Goal: Task Accomplishment & Management: Manage account settings

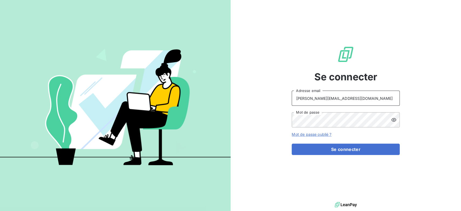
drag, startPoint x: 345, startPoint y: 101, endPoint x: 256, endPoint y: 89, distance: 90.3
click at [256, 89] on div "Se connecter [PERSON_NAME][EMAIL_ADDRESS][DOMAIN_NAME] Adresse email Mot de pas…" at bounding box center [346, 100] width 231 height 201
type input "admin@VECVITRY"
click at [292, 144] on button "Se connecter" at bounding box center [346, 149] width 108 height 11
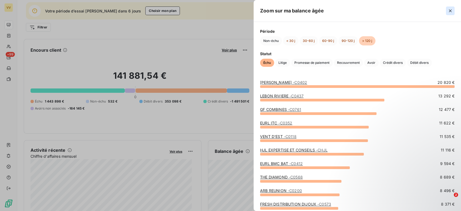
click at [454, 11] on button "button" at bounding box center [450, 10] width 9 height 9
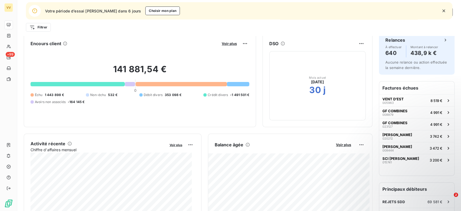
scroll to position [6, 0]
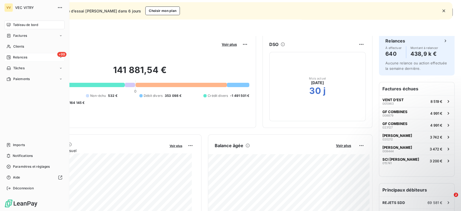
click at [11, 57] on div "Relances" at bounding box center [16, 57] width 21 height 5
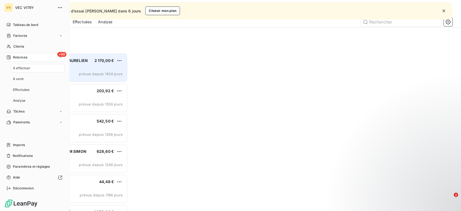
scroll to position [152, 96]
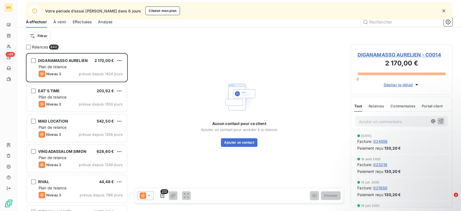
click at [82, 26] on div "Effectuées" at bounding box center [82, 21] width 19 height 11
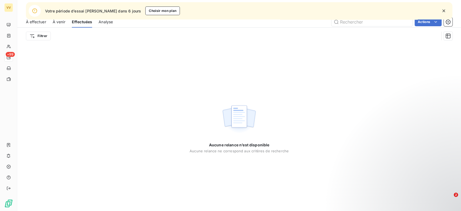
click at [104, 25] on div "Analyse" at bounding box center [106, 21] width 14 height 11
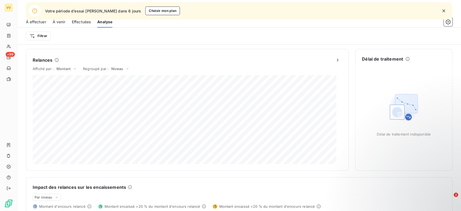
click at [38, 24] on span "À effectuer" at bounding box center [36, 21] width 20 height 5
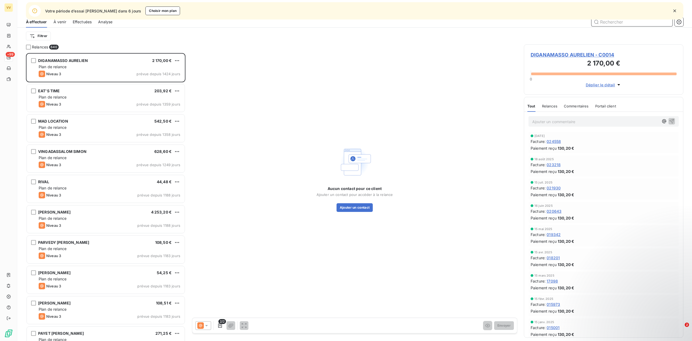
scroll to position [282, 154]
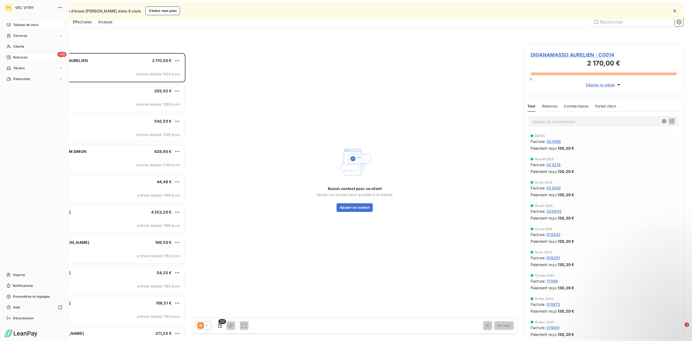
click at [13, 24] on span "Tableau de bord" at bounding box center [25, 24] width 25 height 5
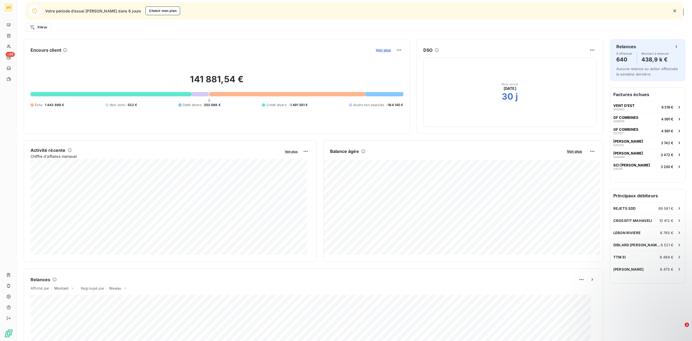
click at [378, 48] on span "Voir plus" at bounding box center [383, 50] width 15 height 4
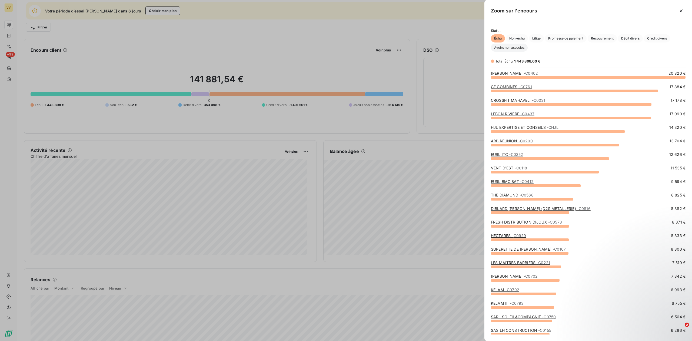
scroll to position [258, 202]
click at [461, 39] on span "Débit divers" at bounding box center [630, 38] width 25 height 8
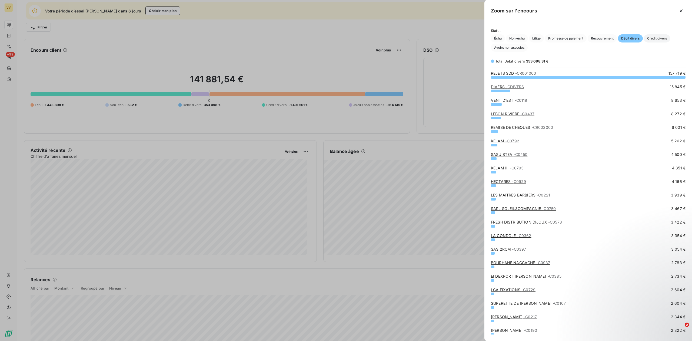
click at [461, 41] on span "Crédit divers" at bounding box center [657, 38] width 26 height 8
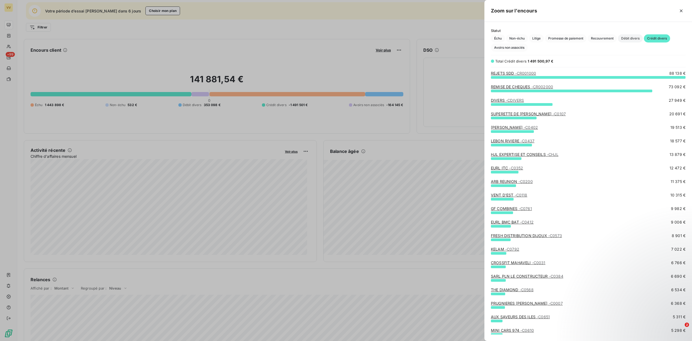
click at [461, 41] on span "Débit divers" at bounding box center [630, 38] width 25 height 8
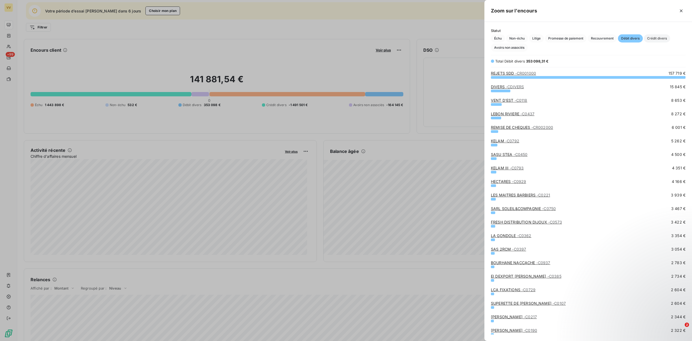
click at [461, 39] on span "Crédit divers" at bounding box center [657, 38] width 26 height 8
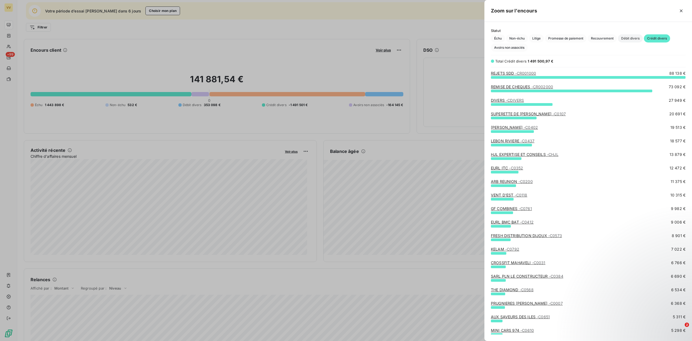
click at [461, 38] on span "Débit divers" at bounding box center [630, 38] width 25 height 8
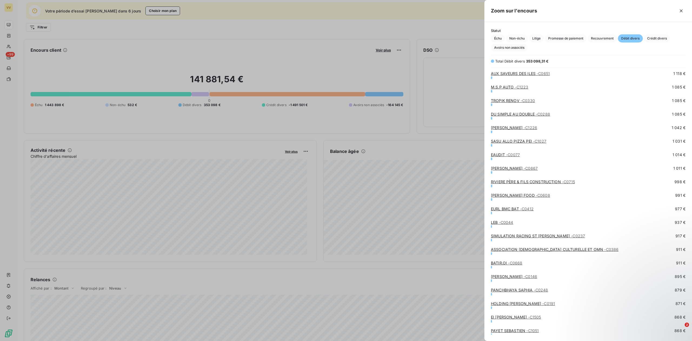
scroll to position [584, 0]
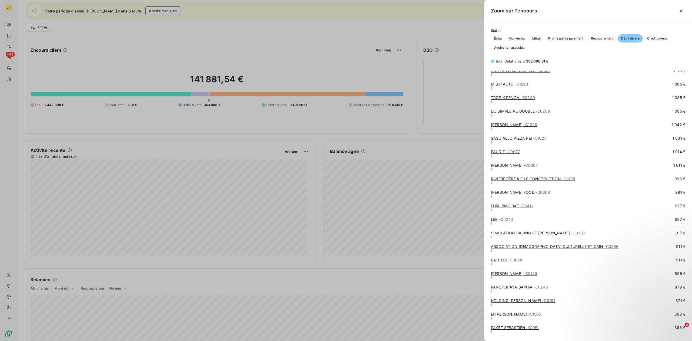
click at [364, 48] on div at bounding box center [346, 170] width 692 height 341
